Goal: Register for event/course

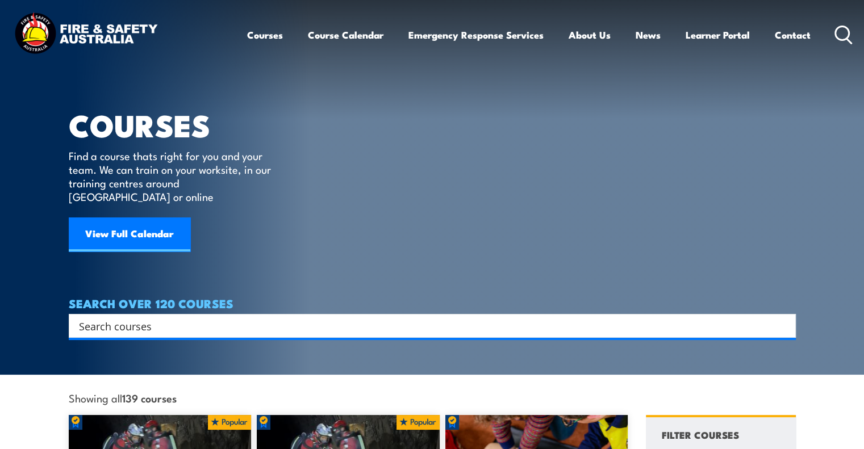
click at [124, 318] on input "Search input" at bounding box center [425, 326] width 692 height 17
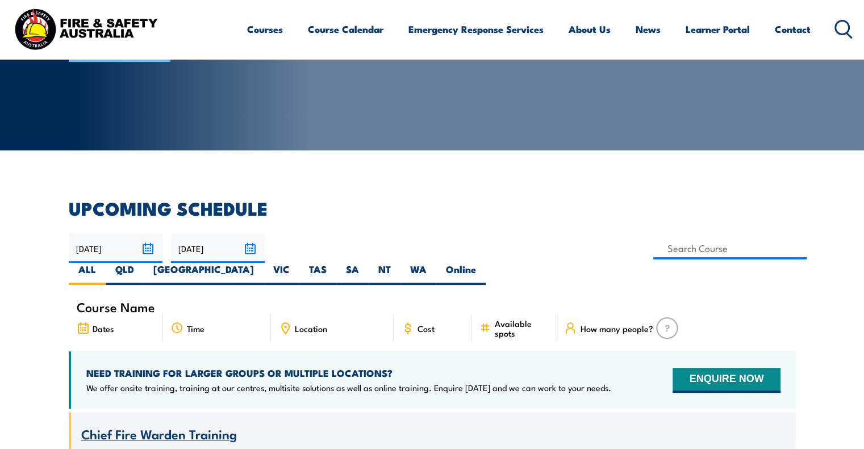
scroll to position [114, 0]
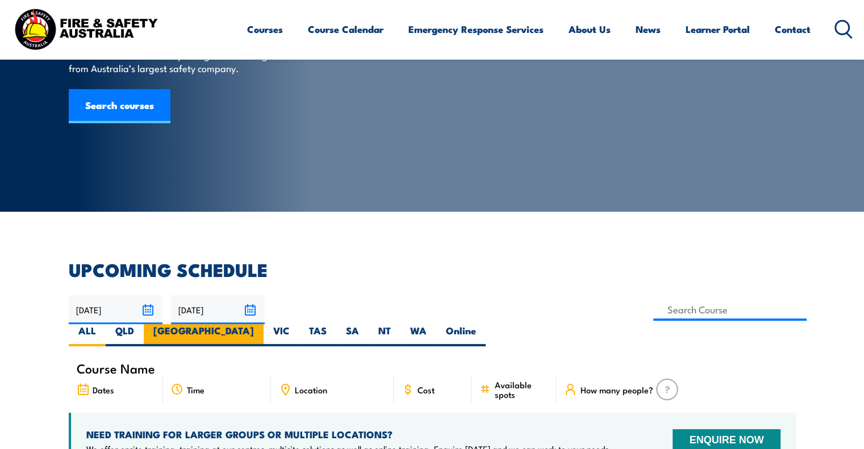
click at [264, 324] on label "[GEOGRAPHIC_DATA]" at bounding box center [204, 335] width 120 height 22
click at [261, 324] on input "[GEOGRAPHIC_DATA]" at bounding box center [257, 327] width 7 height 7
radio input "true"
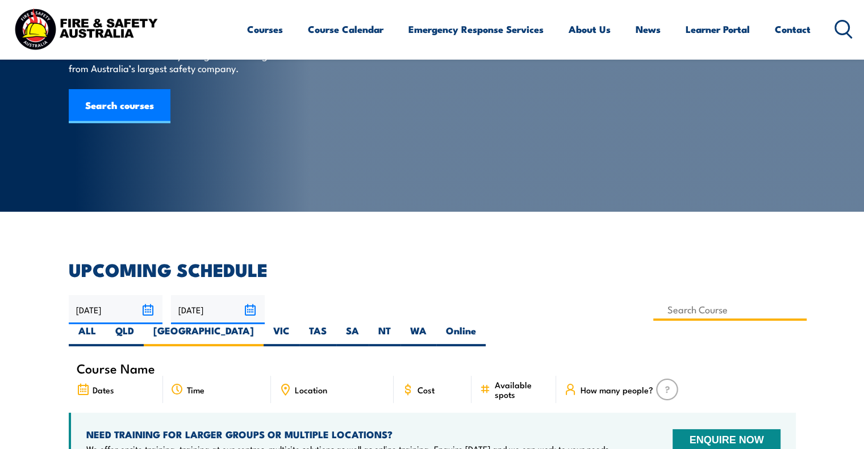
click at [653, 316] on input at bounding box center [730, 310] width 154 height 22
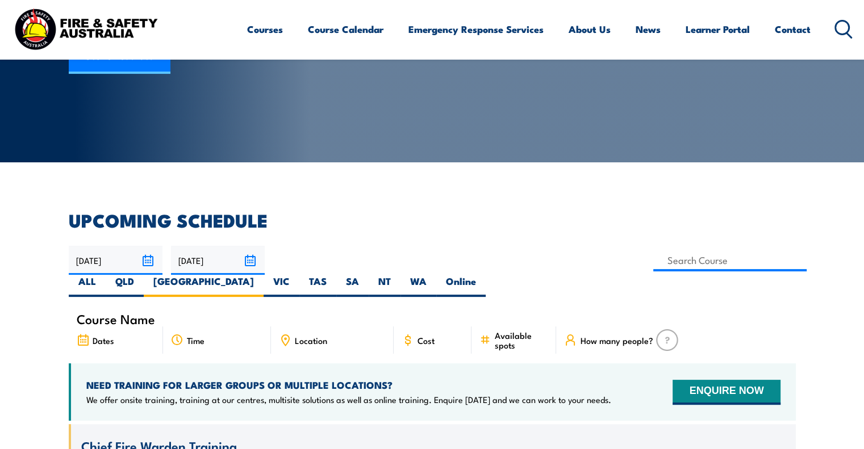
scroll to position [148, 0]
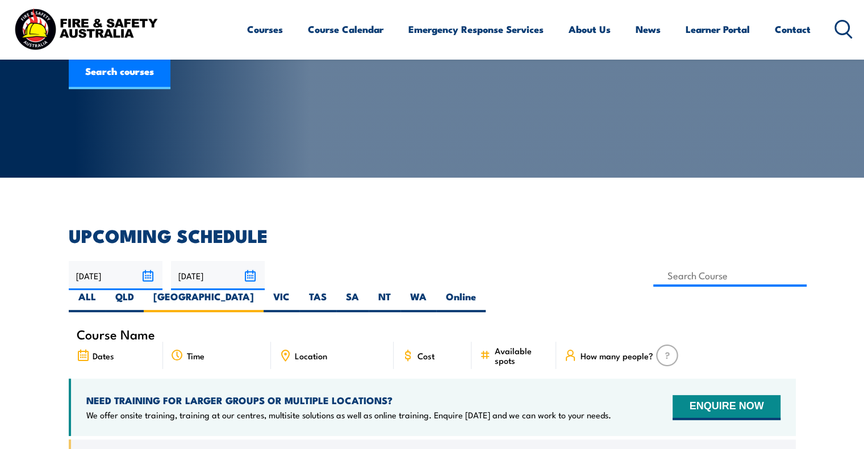
click at [248, 277] on input "[DATE]" at bounding box center [218, 275] width 94 height 29
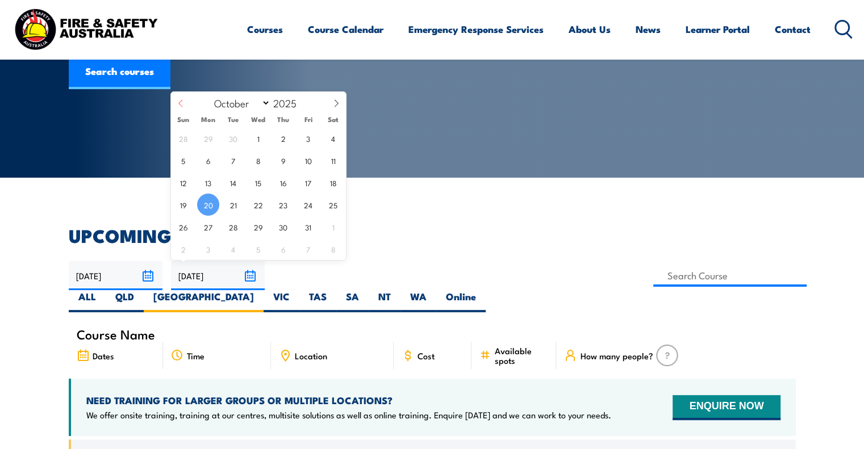
click at [178, 104] on icon at bounding box center [181, 103] width 8 height 8
select select "7"
click at [282, 207] on span "21" at bounding box center [283, 205] width 22 height 22
type input "[DATE]"
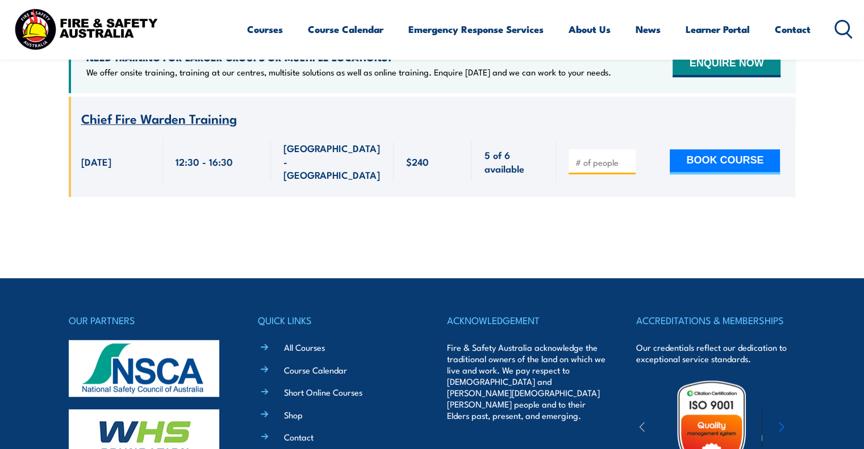
scroll to position [249, 0]
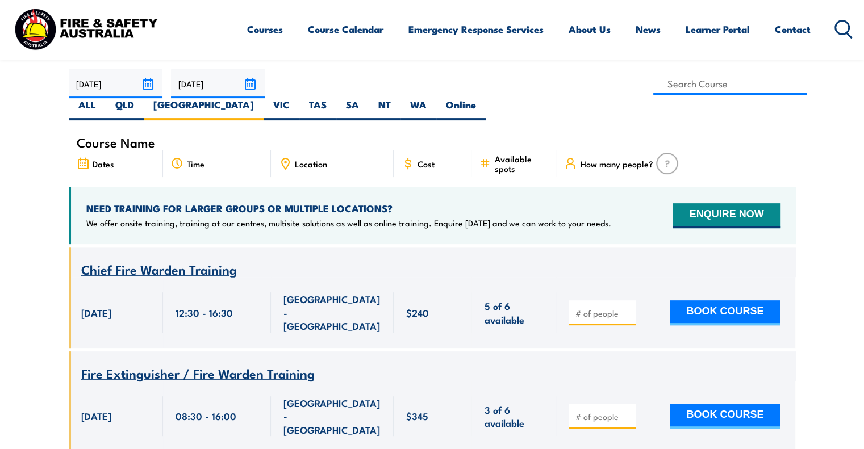
scroll to position [375, 0]
